Goal: Check status: Check status

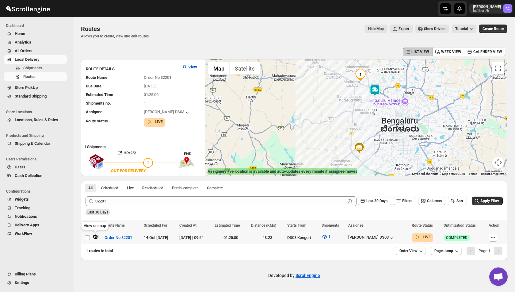
click at [93, 235] on icon "button" at bounding box center [95, 236] width 6 height 6
click at [401, 77] on button "Close" at bounding box center [398, 77] width 15 height 15
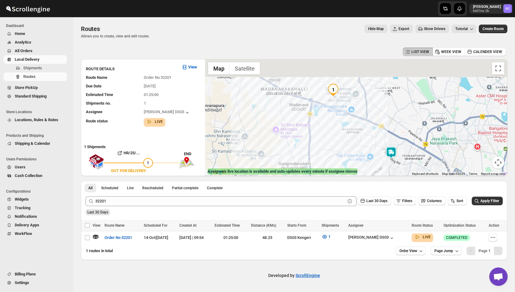
drag, startPoint x: 358, startPoint y: 88, endPoint x: 372, endPoint y: 126, distance: 40.2
click at [372, 126] on div at bounding box center [356, 117] width 302 height 117
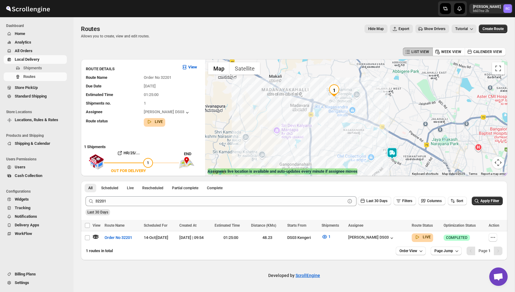
click at [389, 153] on img at bounding box center [392, 153] width 12 height 12
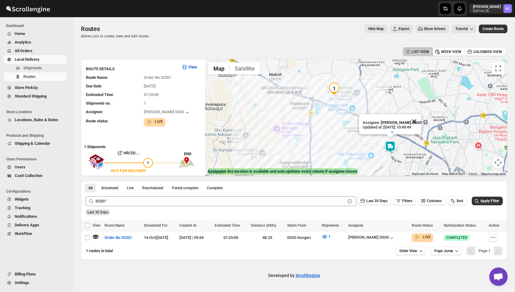
click at [412, 121] on button "Close" at bounding box center [413, 121] width 15 height 15
click at [390, 149] on img at bounding box center [390, 147] width 12 height 12
click at [390, 148] on img at bounding box center [390, 147] width 12 height 12
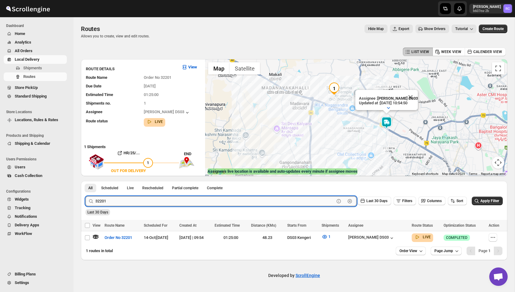
click at [115, 200] on input "32201" at bounding box center [214, 201] width 239 height 10
paste input "197"
click at [85, 181] on button "Submit" at bounding box center [93, 184] width 17 height 6
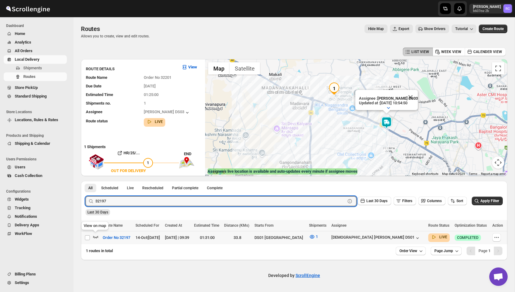
click at [96, 237] on icon "button" at bounding box center [95, 237] width 5 height 2
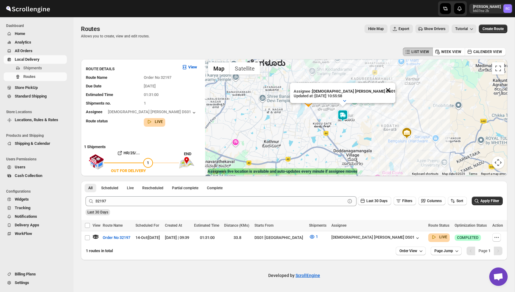
click at [380, 90] on button "Close" at bounding box center [387, 90] width 15 height 15
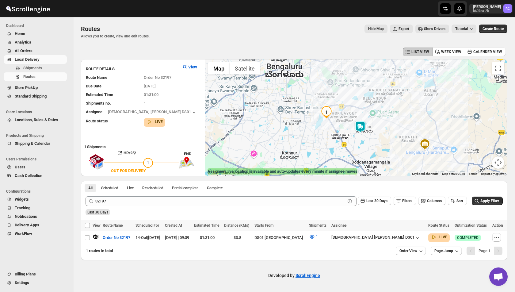
drag, startPoint x: 320, startPoint y: 107, endPoint x: 332, endPoint y: 117, distance: 15.3
click at [332, 117] on img "1" at bounding box center [326, 112] width 12 height 12
click at [341, 40] on div "Routes. This page is ready Routes Allows you to create, view and edit routes. H…" at bounding box center [294, 31] width 426 height 29
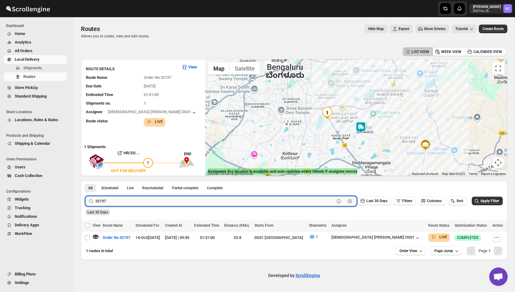
click at [114, 199] on input "32197" at bounding box center [214, 201] width 239 height 10
paste input "74"
type input "32174"
click at [85, 181] on button "Submit" at bounding box center [93, 184] width 17 height 6
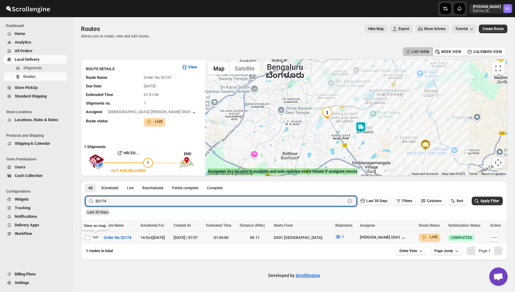
click at [95, 237] on icon "button" at bounding box center [95, 237] width 5 height 2
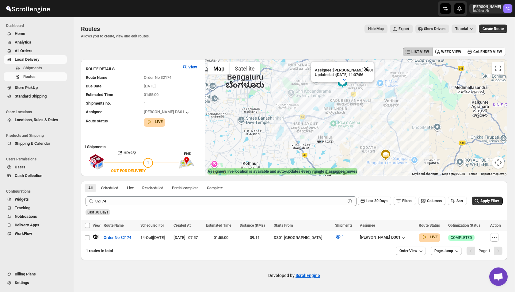
click at [365, 67] on button "Close" at bounding box center [366, 69] width 15 height 15
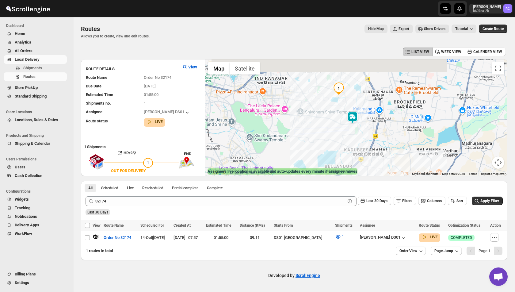
drag, startPoint x: 355, startPoint y: 79, endPoint x: 355, endPoint y: 123, distance: 44.1
click at [355, 124] on div "To navigate, press the arrow keys." at bounding box center [356, 117] width 302 height 117
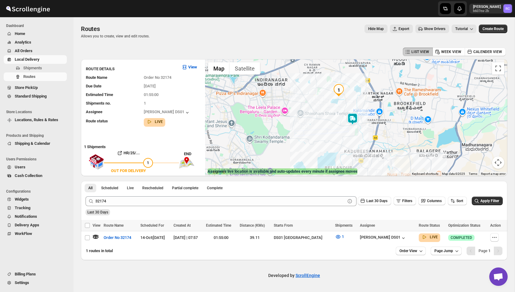
click at [354, 119] on img at bounding box center [352, 119] width 12 height 12
